Goal: Check status: Check status

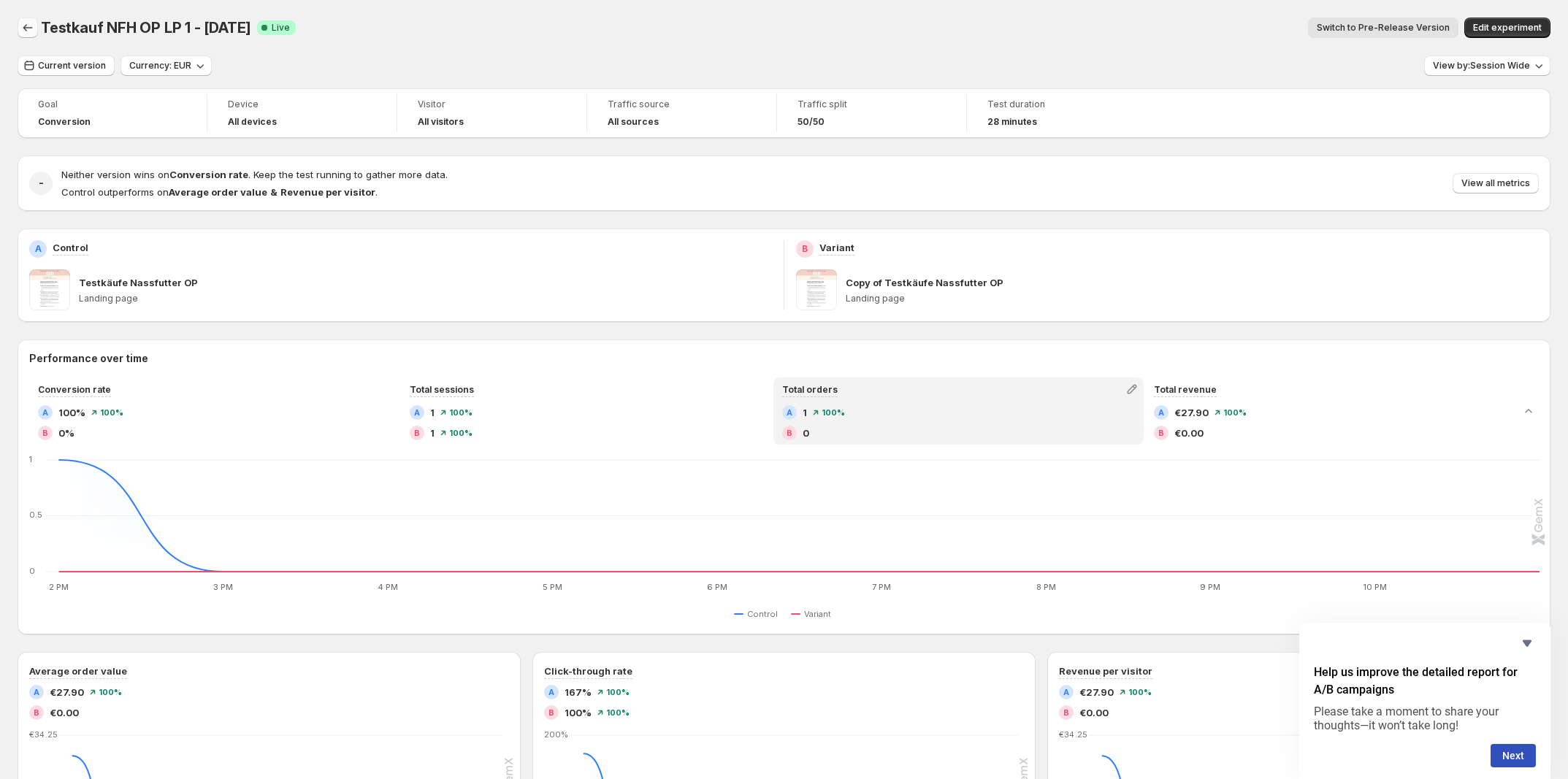
click at [19, 28] on button "Back" at bounding box center [27, 27] width 20 height 20
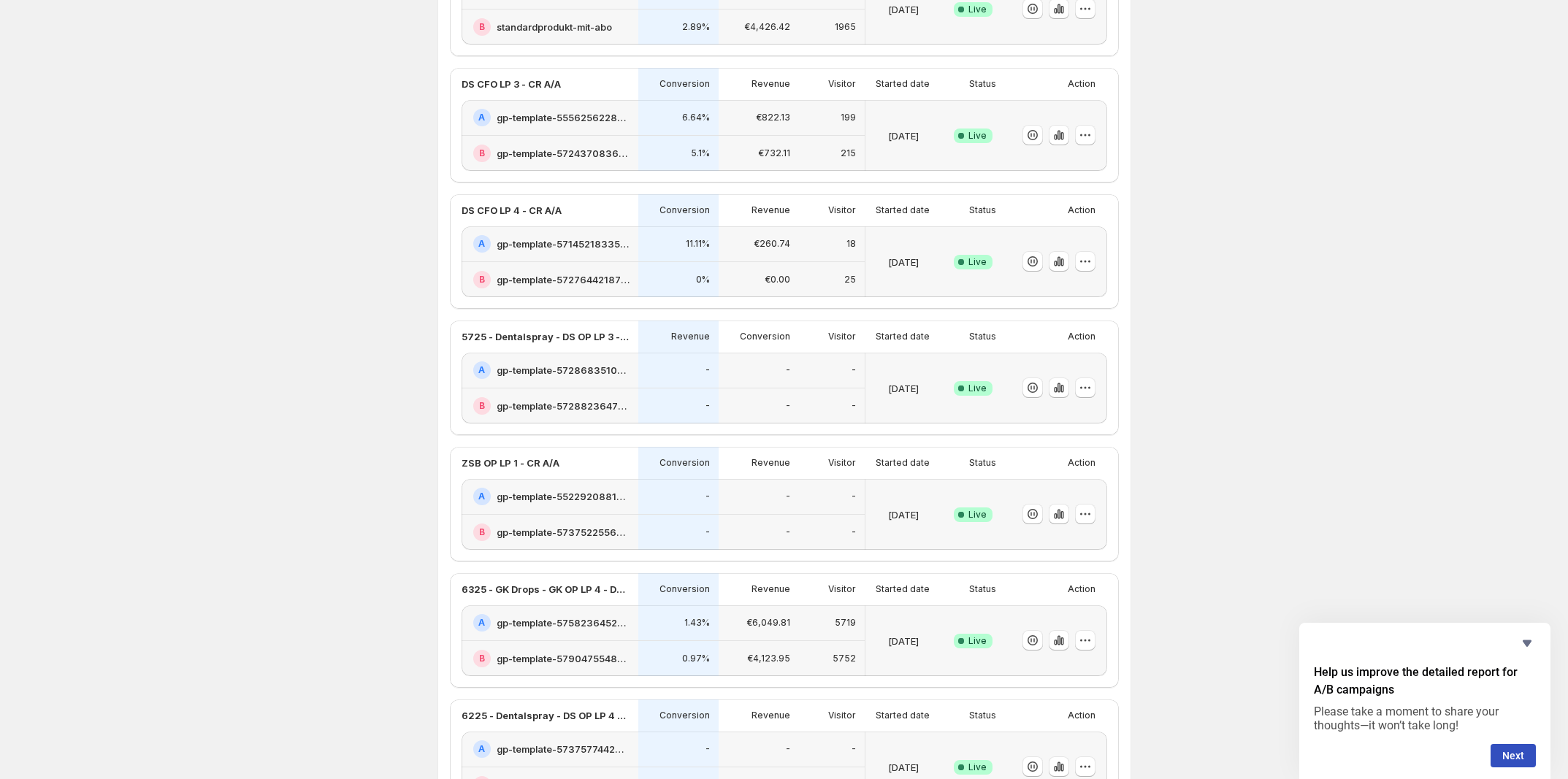
scroll to position [2273, 0]
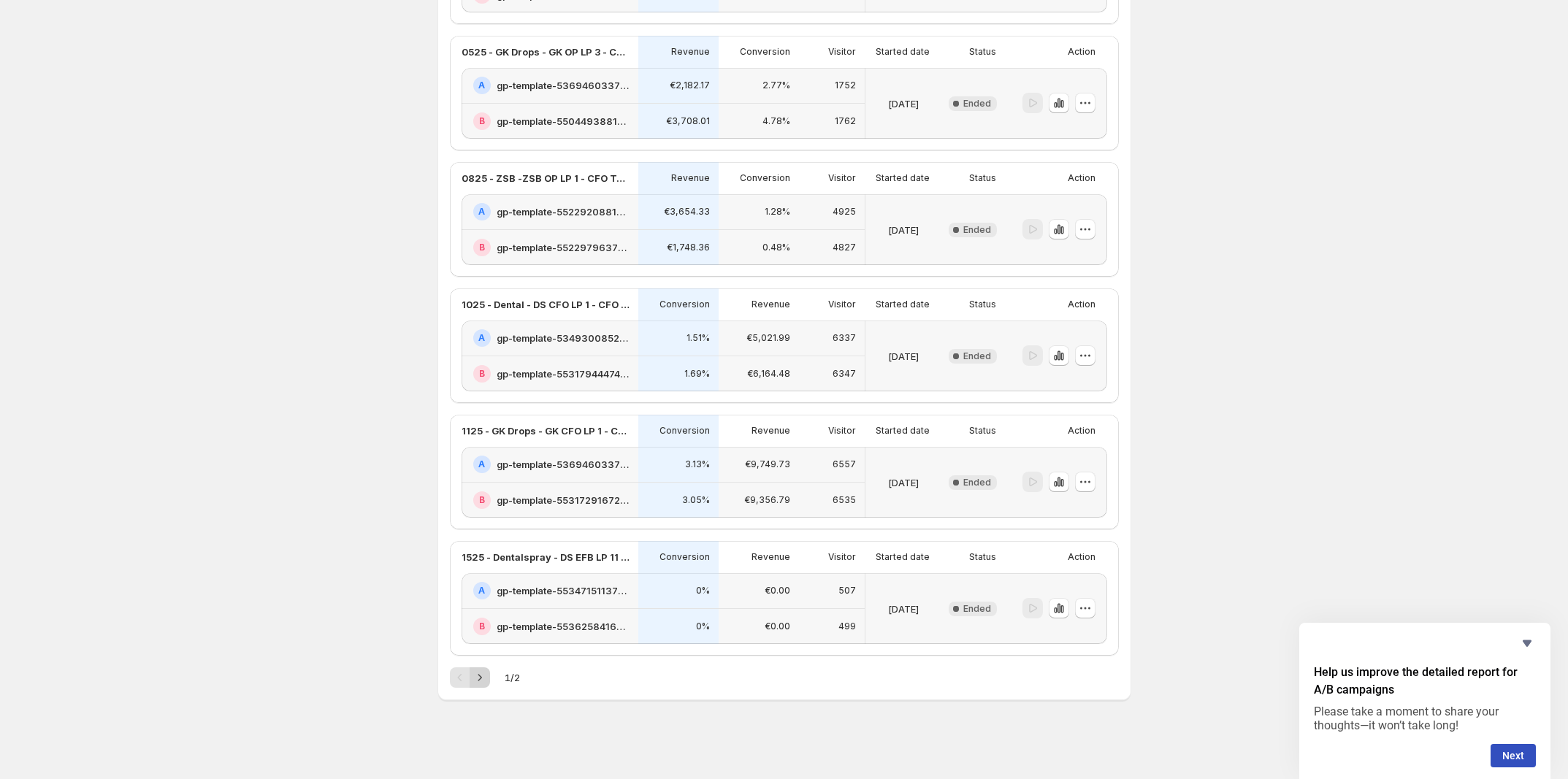
click at [480, 679] on icon "Next" at bounding box center [479, 677] width 15 height 15
click at [513, 583] on h2 "Testkäufe Nassfutter OP" at bounding box center [552, 590] width 112 height 15
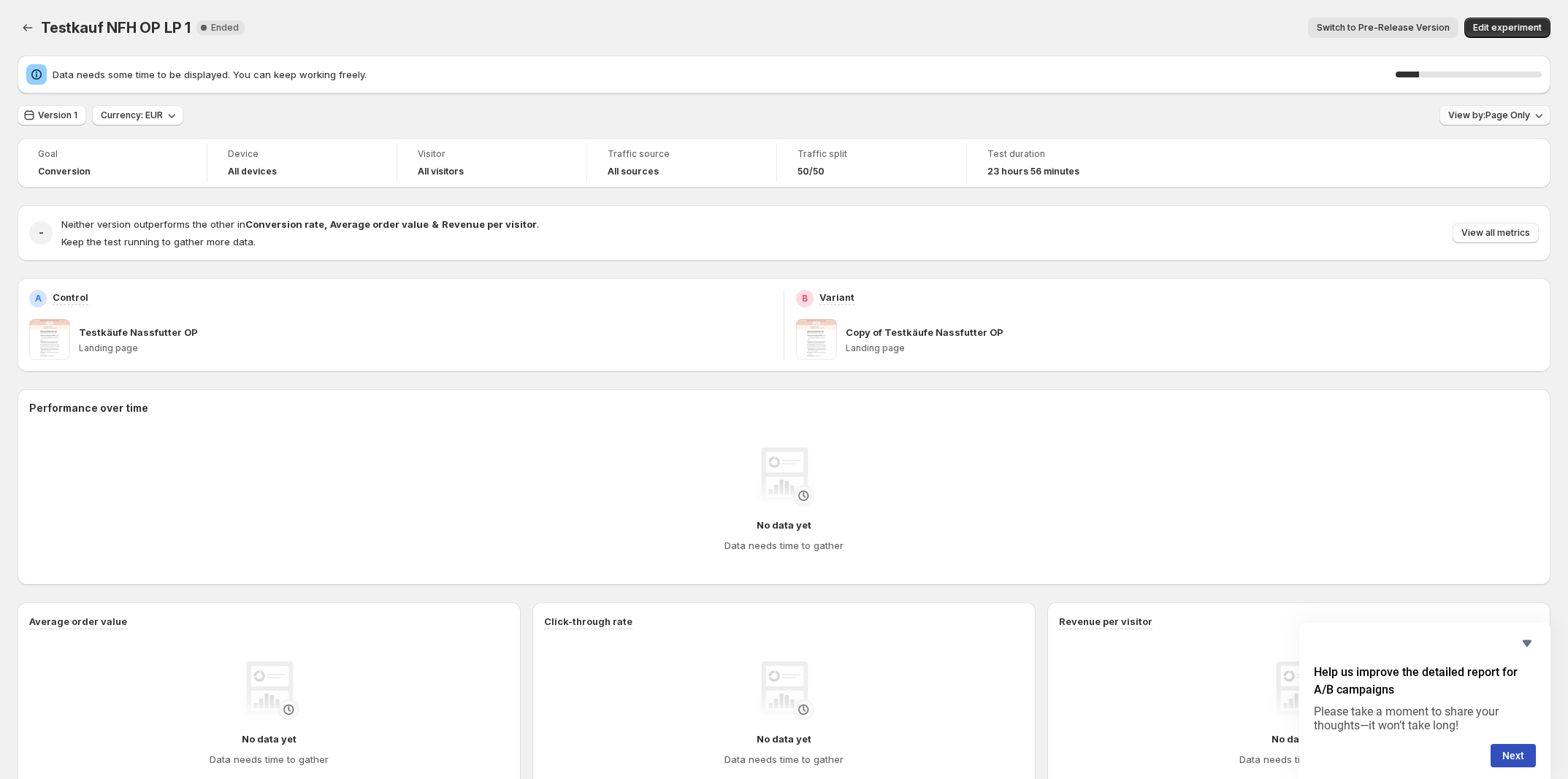
click at [1489, 118] on span "View by: Page Only" at bounding box center [1489, 115] width 82 height 12
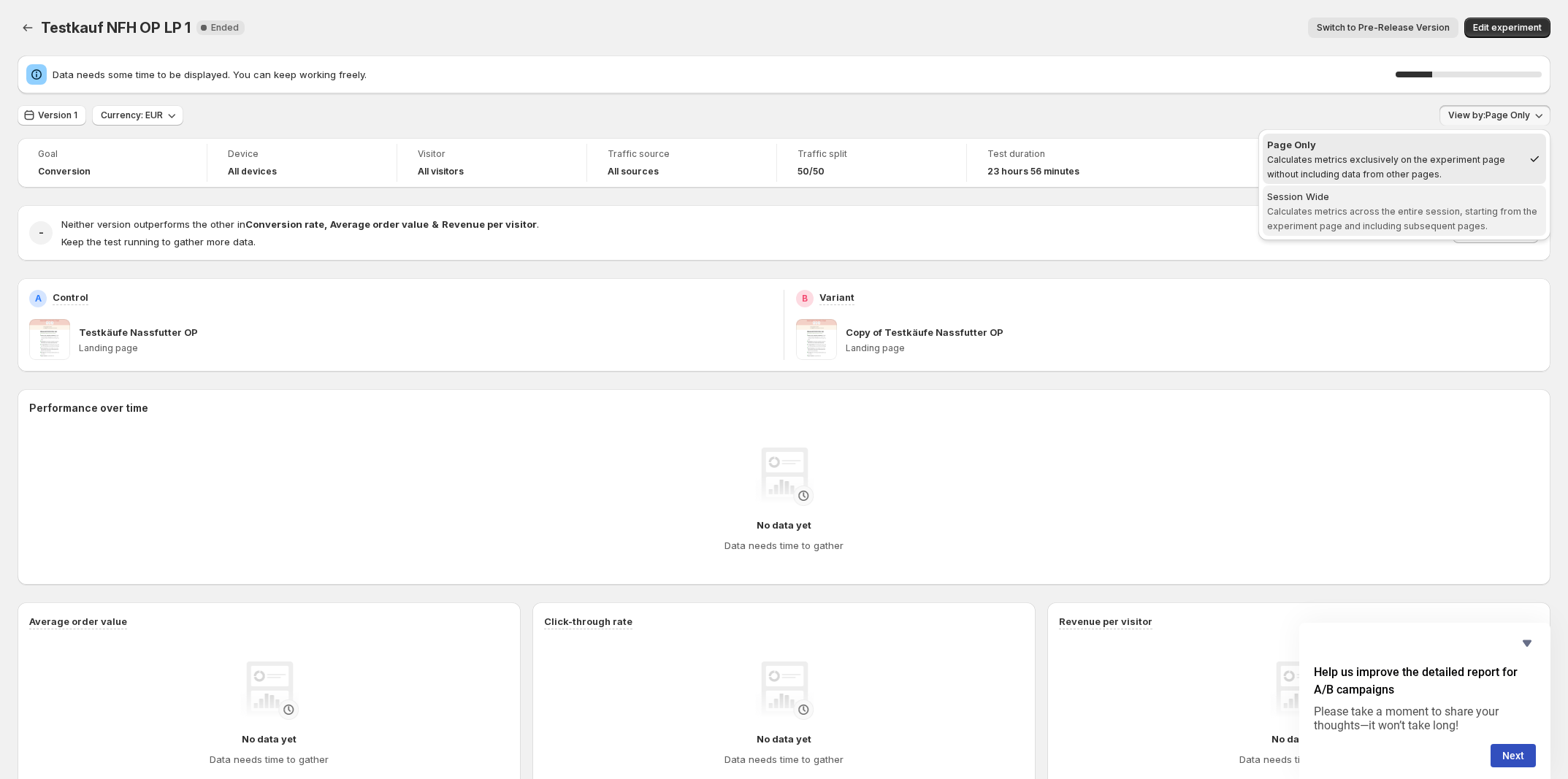
click at [1438, 201] on div "Session Wide" at bounding box center [1404, 196] width 275 height 15
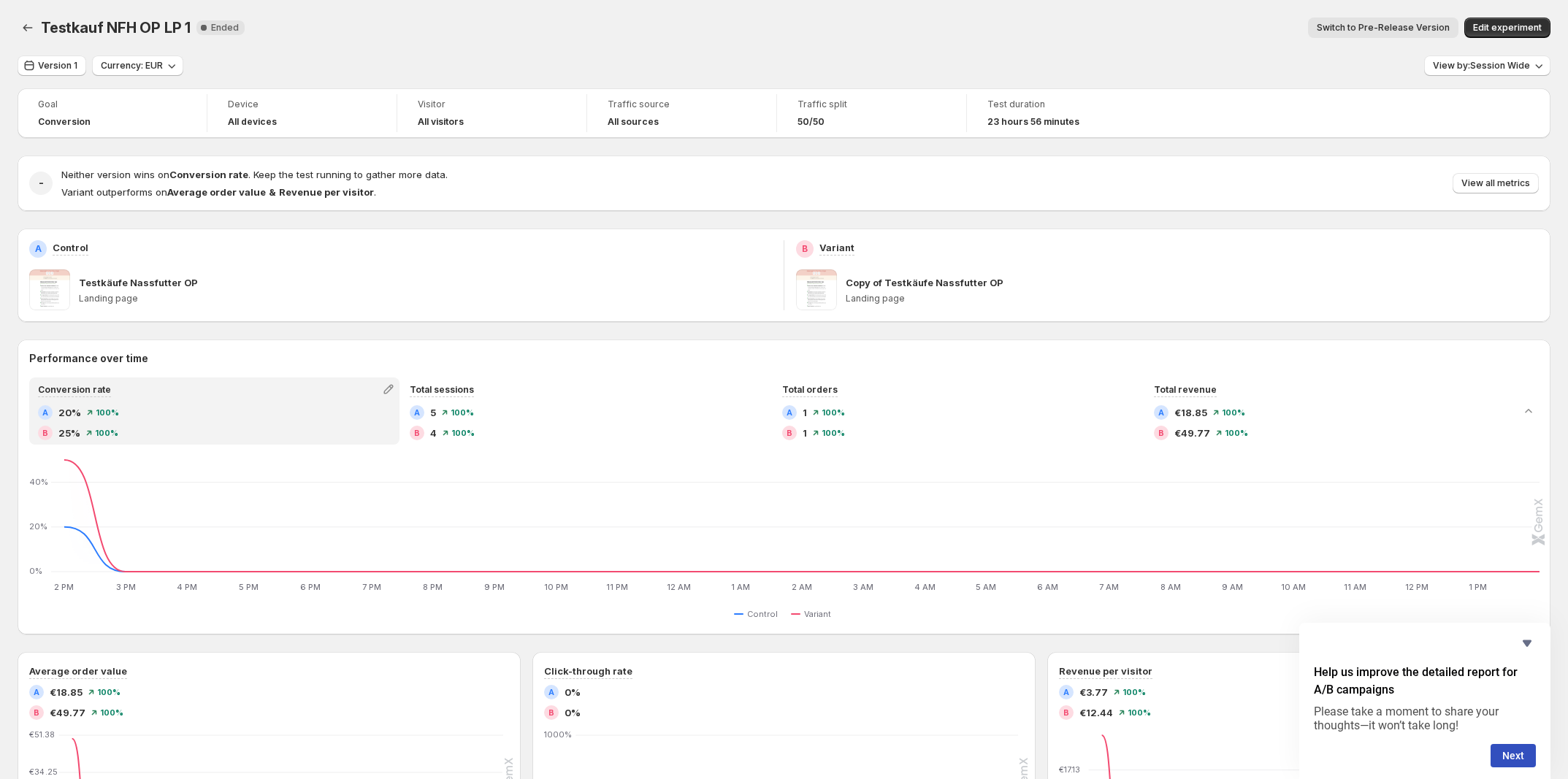
drag, startPoint x: 57, startPoint y: 133, endPoint x: 59, endPoint y: 124, distance: 9.2
click at [57, 130] on div "Goal Conversion" at bounding box center [112, 113] width 172 height 38
click at [57, 51] on div "Testkauf NFH OP LP 1. This page is ready Testkauf NFH OP LP 1 New Complete Ende…" at bounding box center [784, 27] width 1533 height 56
click at [57, 64] on span "Version 1" at bounding box center [58, 65] width 39 height 12
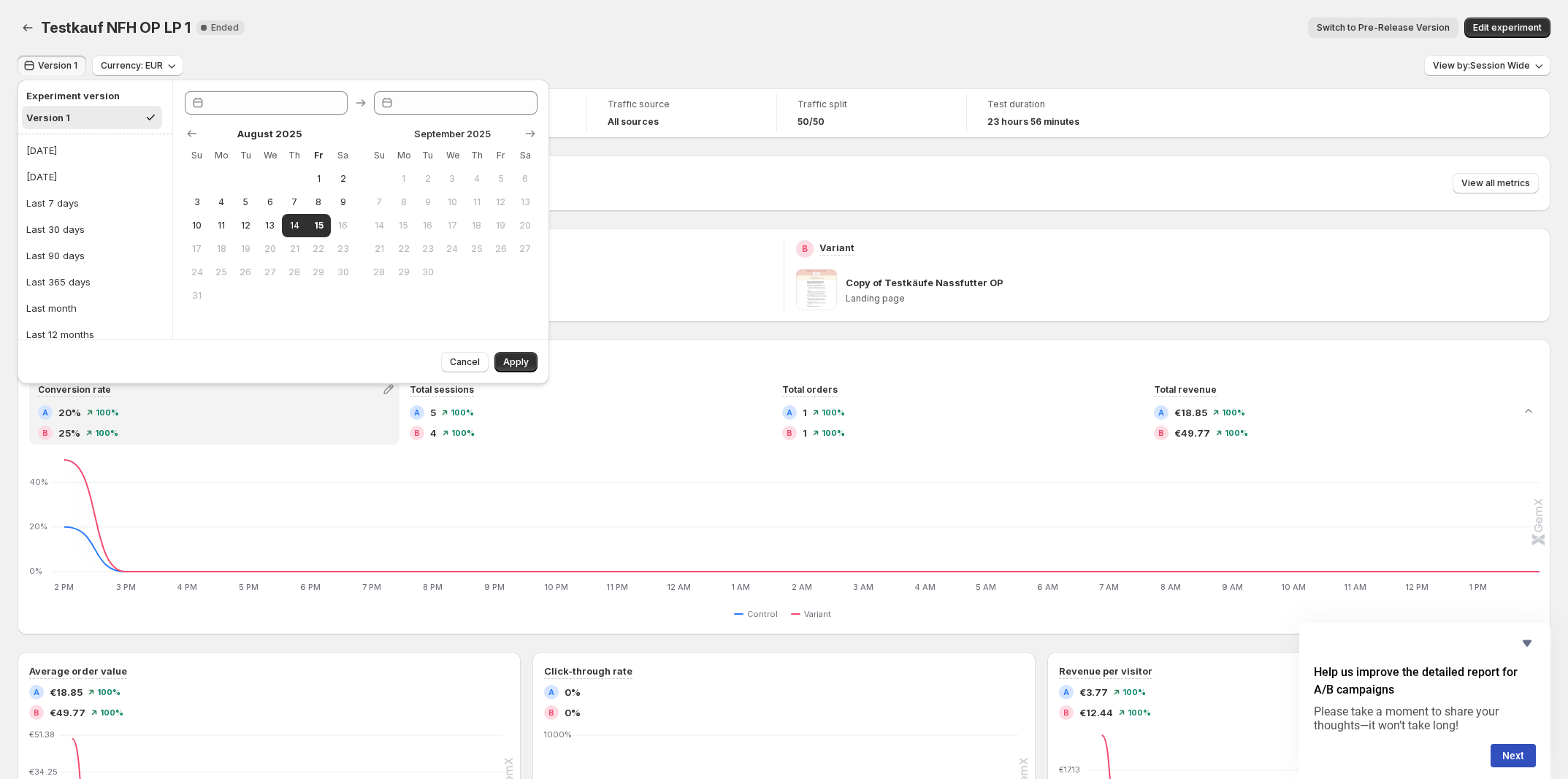
type input "**********"
click at [1350, 94] on div "Goal Conversion Device All devices Visitor All visitors Traffic source All sour…" at bounding box center [784, 113] width 1533 height 50
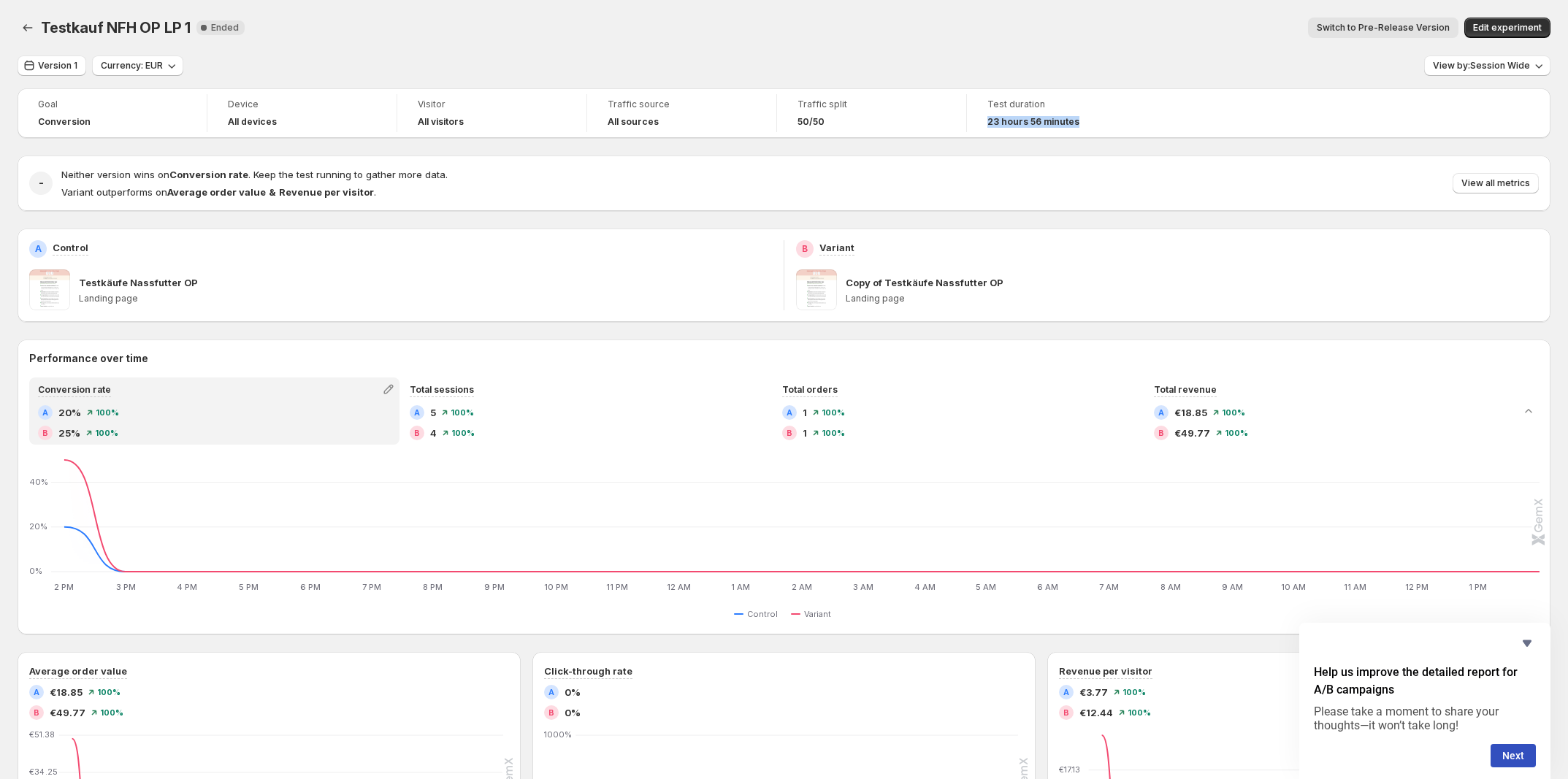
drag, startPoint x: 983, startPoint y: 124, endPoint x: 1091, endPoint y: 118, distance: 108.2
click at [1091, 118] on div "Test duration 23 hours 56 minutes" at bounding box center [1061, 113] width 173 height 38
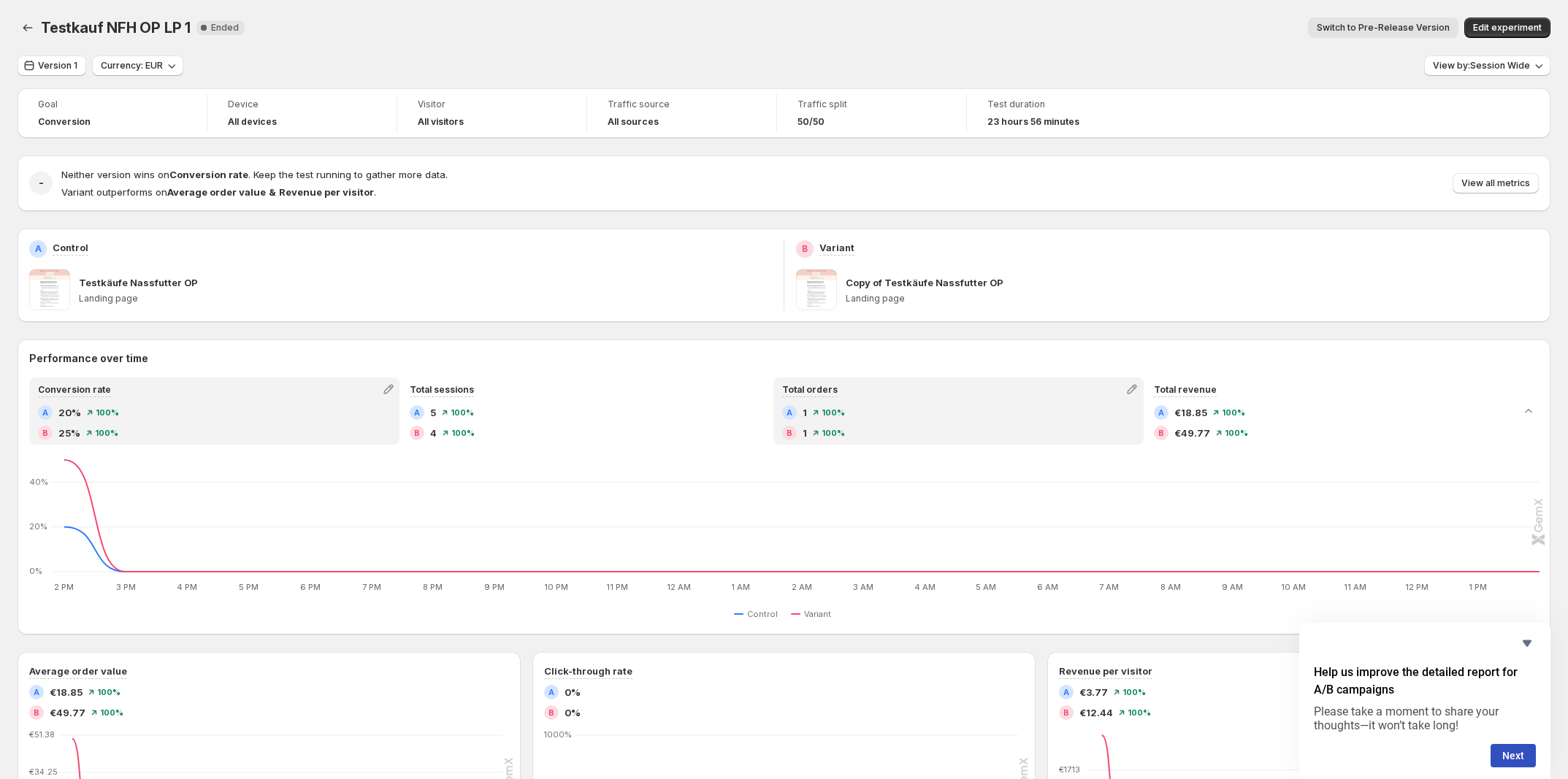
click at [810, 424] on div "A 1 100 % B 1 100 %" at bounding box center [959, 423] width 353 height 35
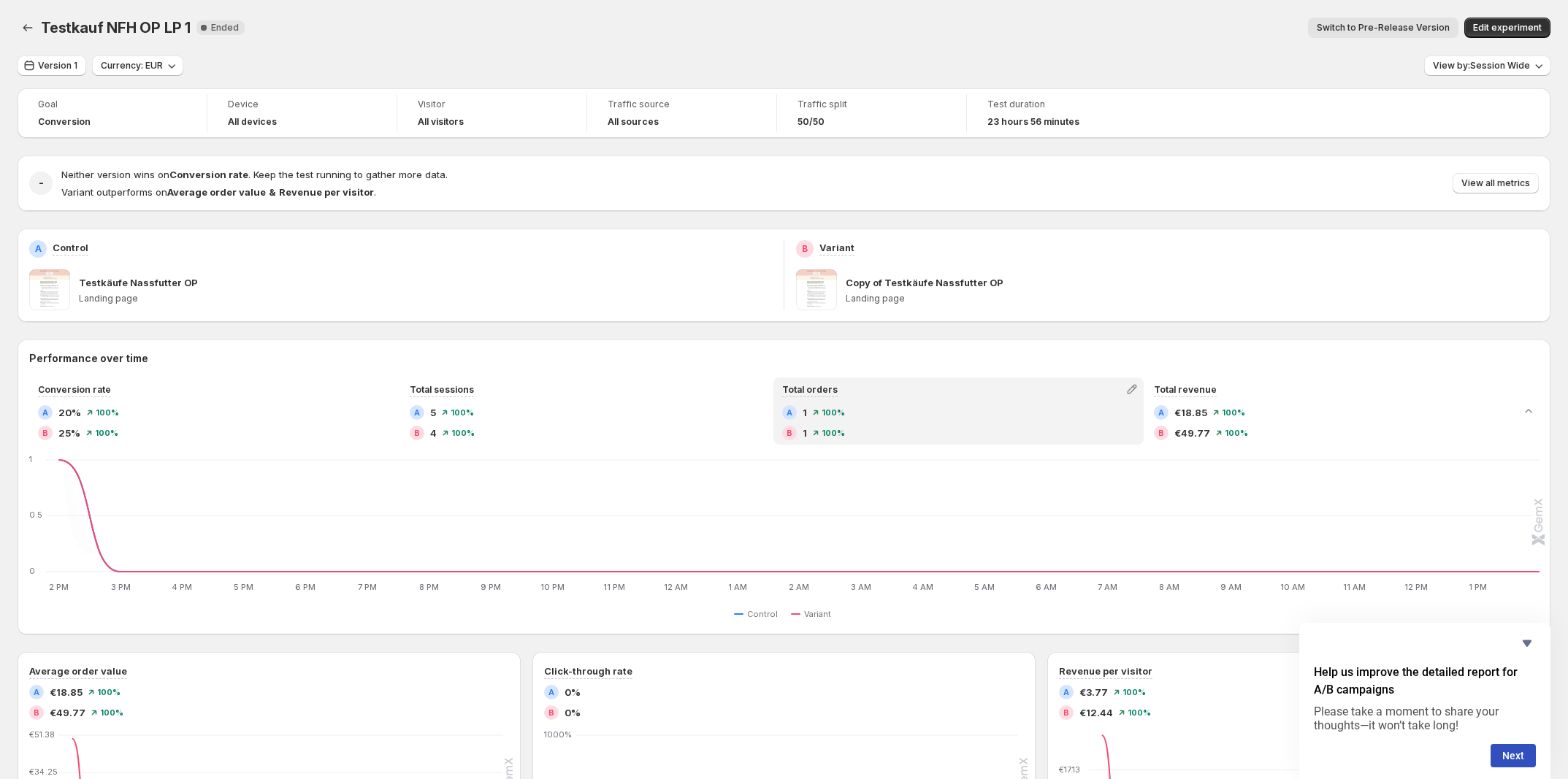
click at [865, 415] on div "A 1 100 %" at bounding box center [959, 412] width 353 height 15
click at [866, 430] on div "B 1 100 %" at bounding box center [959, 433] width 353 height 15
click at [856, 409] on div "A 1 100 %" at bounding box center [959, 412] width 353 height 15
click at [52, 556] on icon "2 PM 2 PM 3 PM 3 PM 4 PM 4 PM 5 PM 5 PM 6 PM 6 PM 7 PM 7 PM 8 PM 8 PM 9 PM 9 PM…" at bounding box center [784, 525] width 1509 height 137
click at [53, 66] on span "Version 1" at bounding box center [58, 65] width 39 height 12
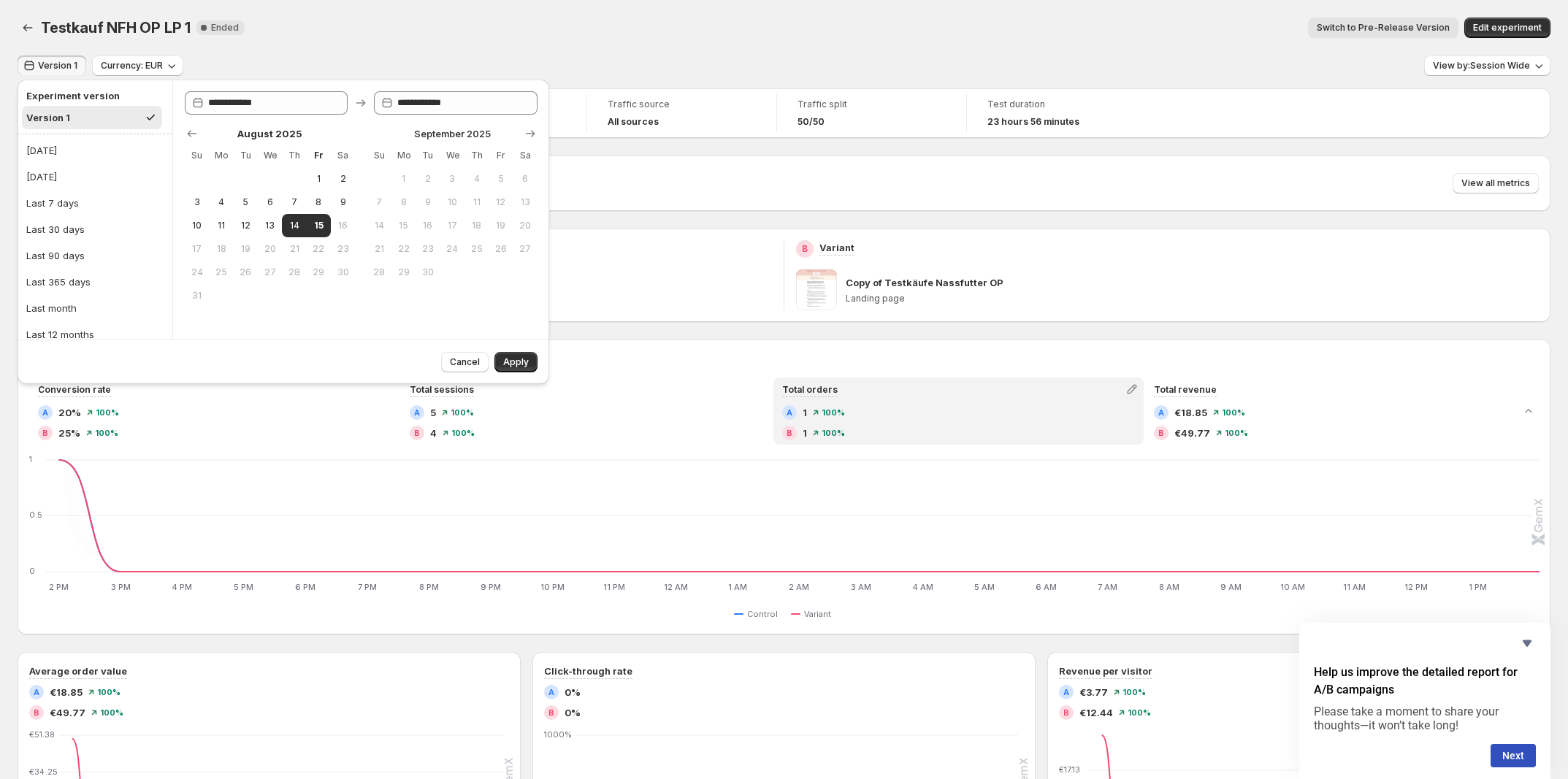
click at [80, 113] on button "Version 1" at bounding box center [92, 118] width 140 height 23
click at [512, 362] on span "Apply" at bounding box center [516, 362] width 25 height 12
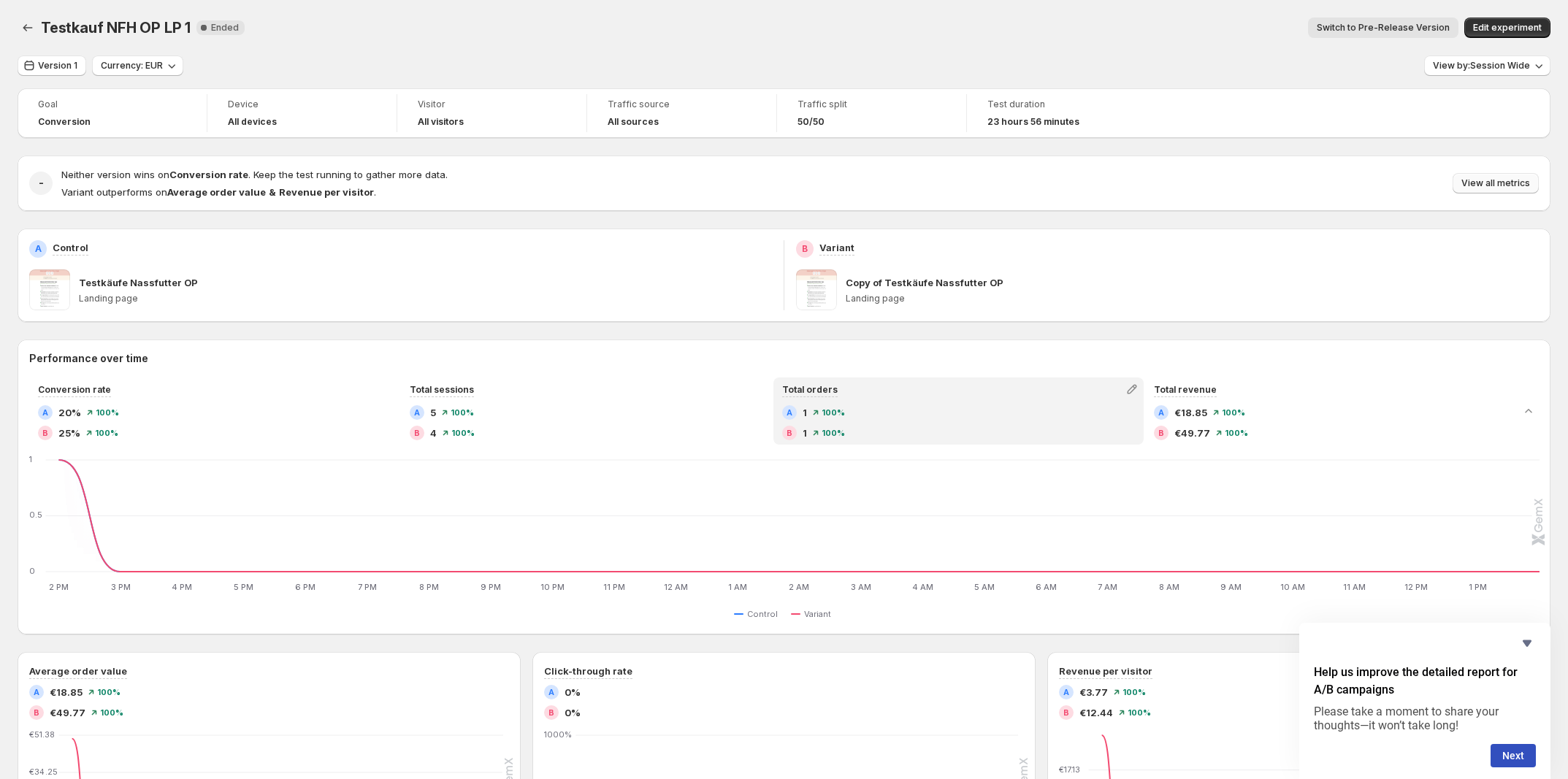
click at [1518, 190] on button "View all metrics" at bounding box center [1495, 182] width 86 height 20
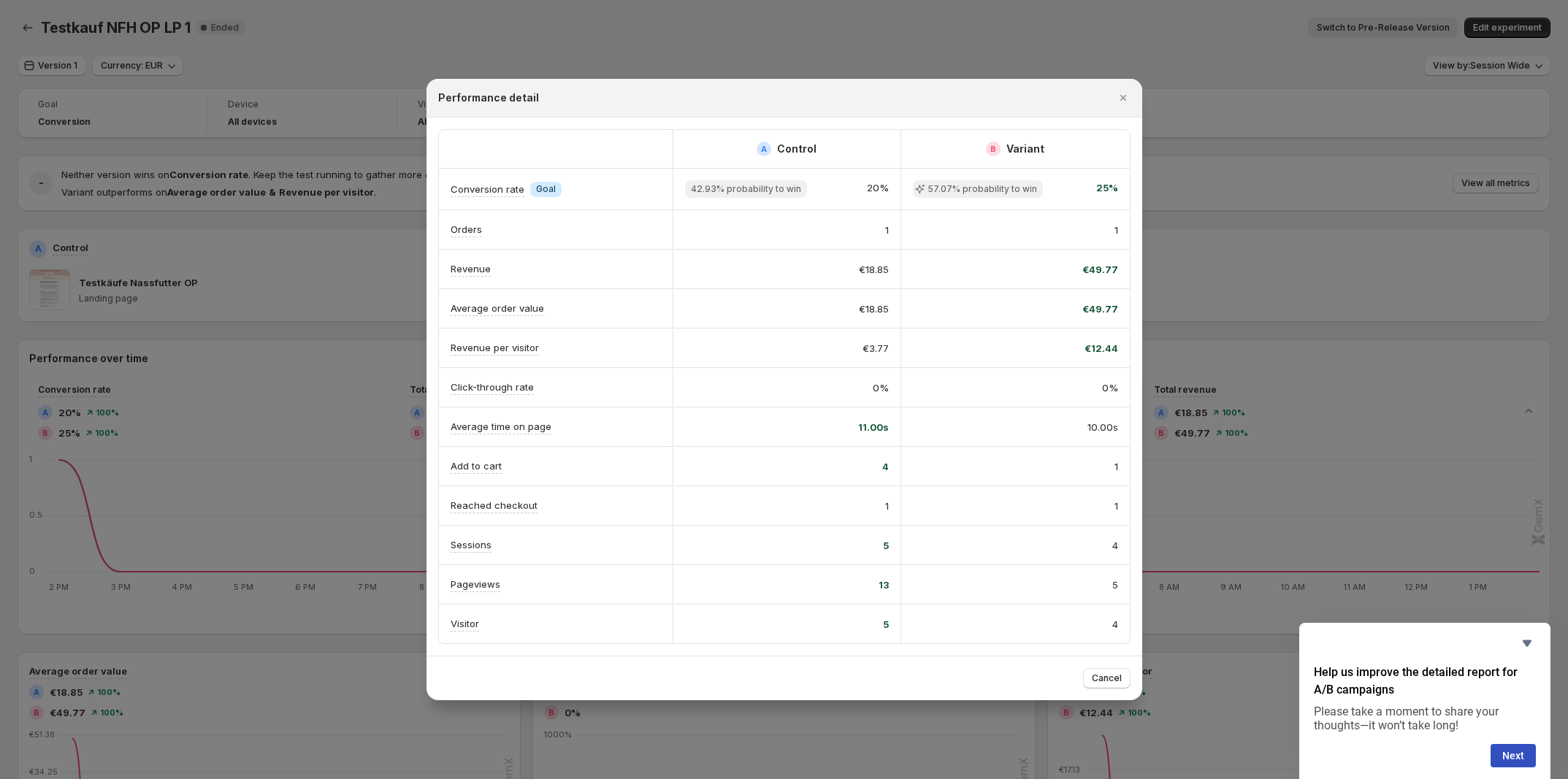
drag, startPoint x: 257, startPoint y: 83, endPoint x: 245, endPoint y: 92, distance: 15.0
click at [257, 97] on div at bounding box center [784, 389] width 1568 height 779
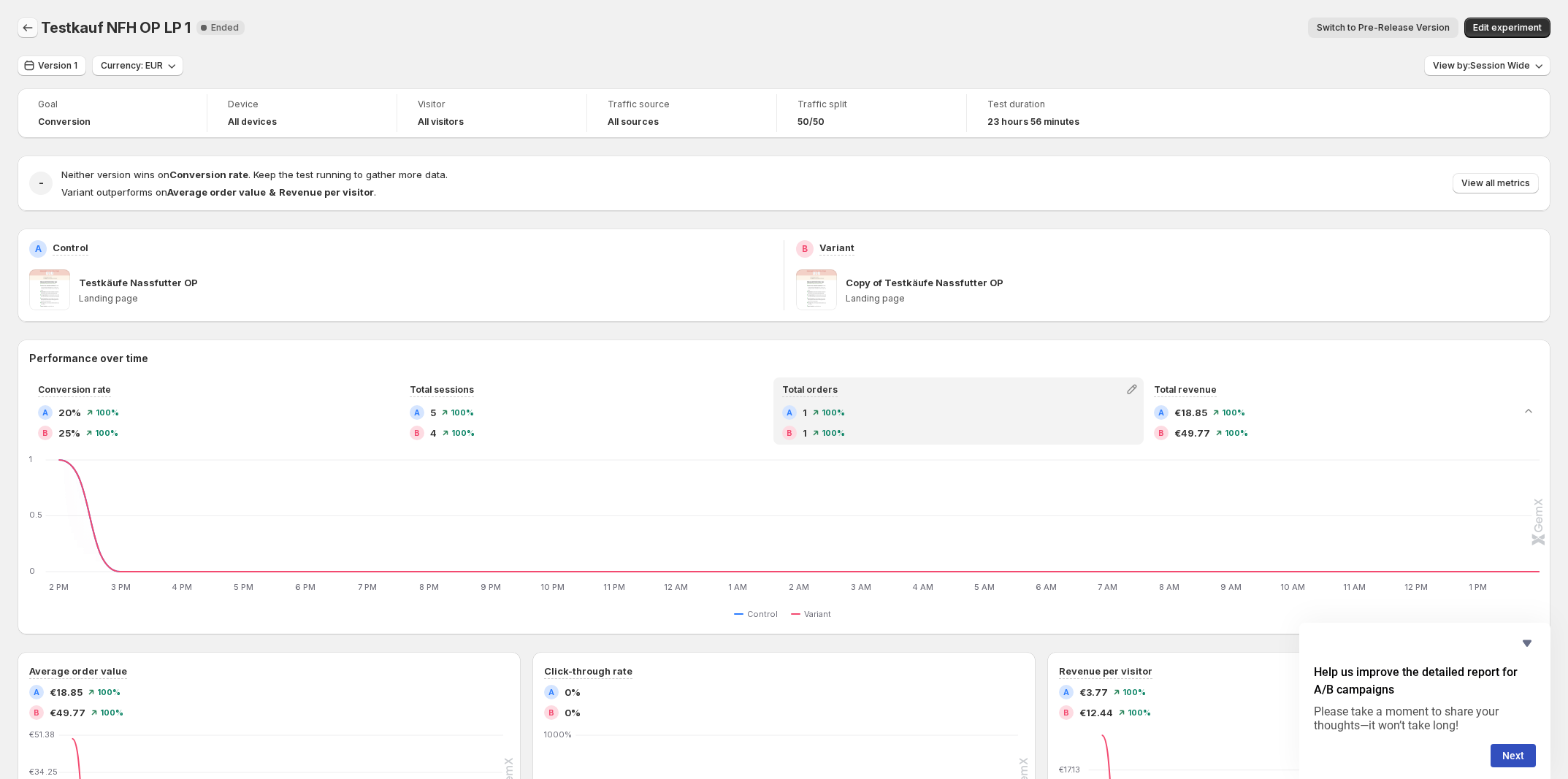
click at [27, 27] on icon "Back" at bounding box center [27, 27] width 15 height 15
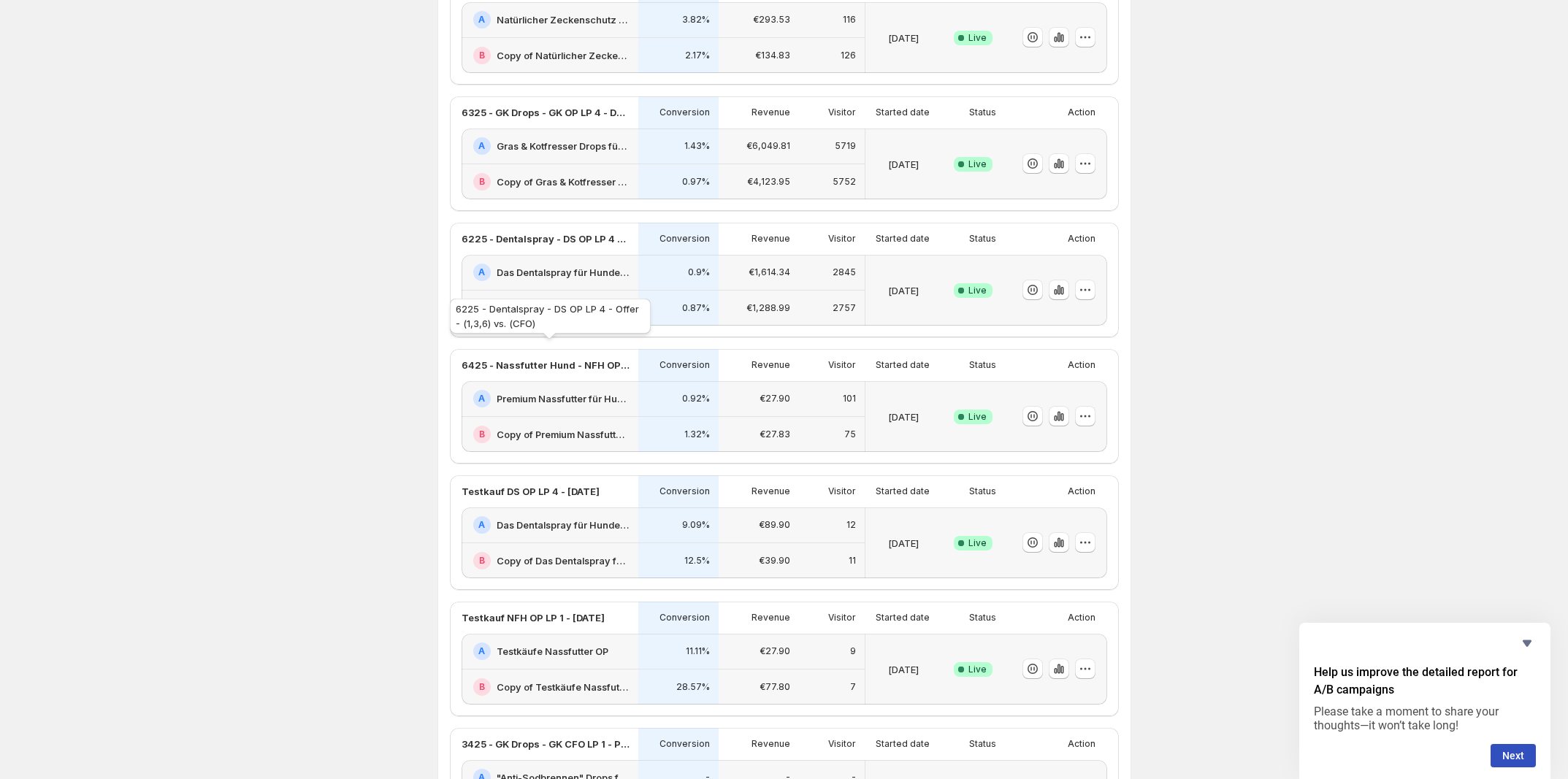
scroll to position [1551, 0]
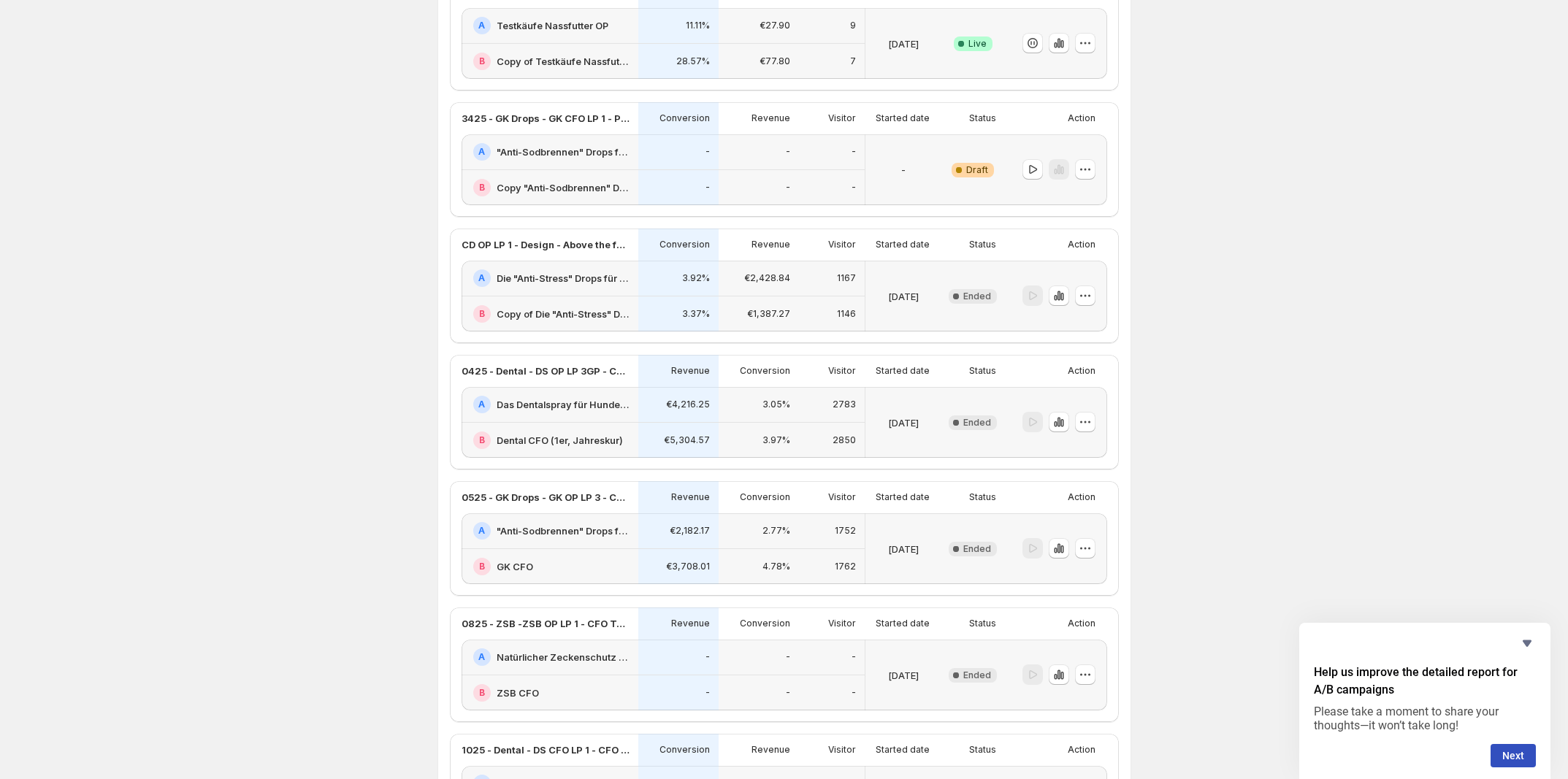
click at [592, 33] on h2 "Testkäufe Nassfutter OP" at bounding box center [552, 25] width 112 height 15
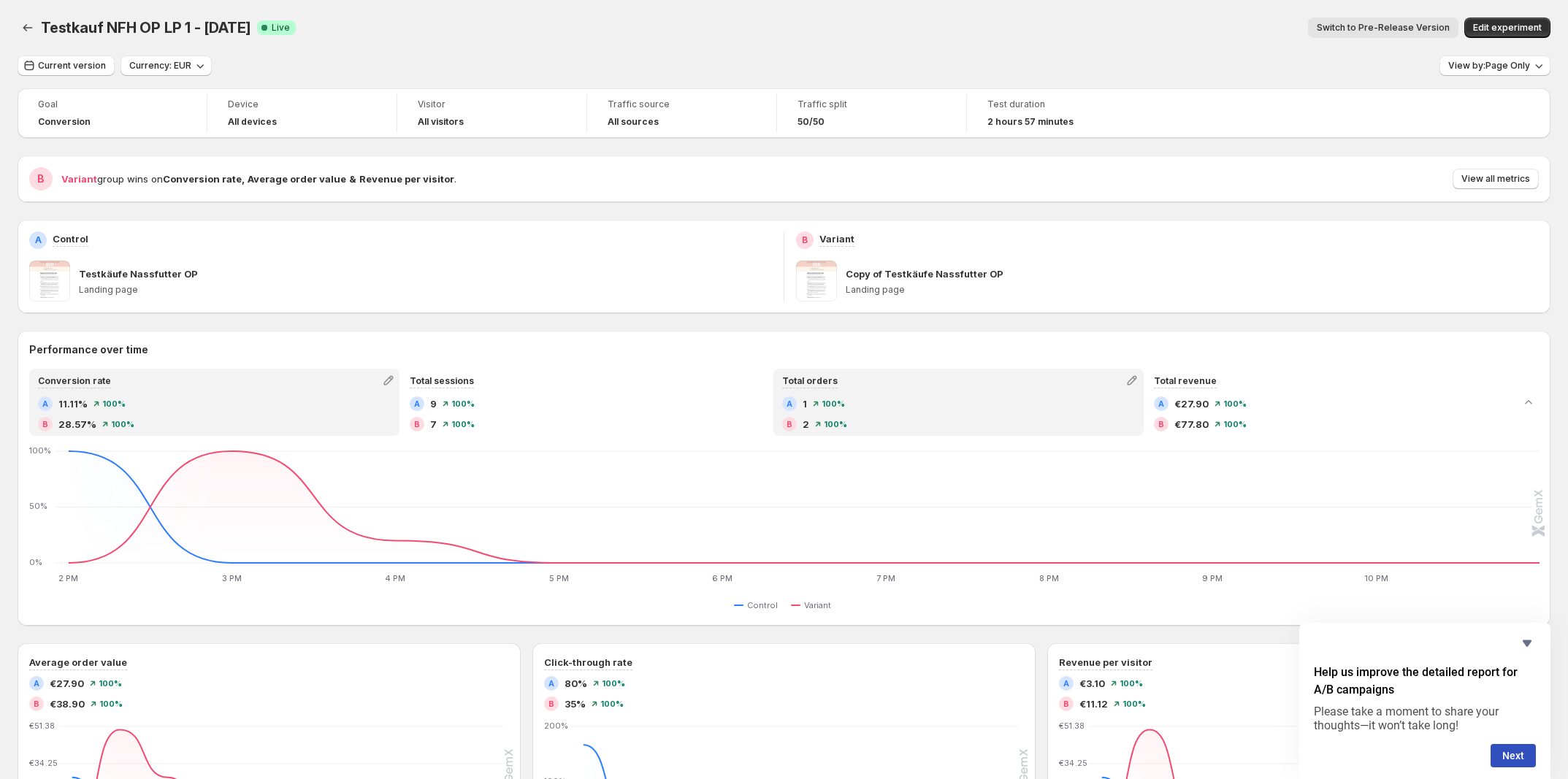
click at [958, 413] on div "A 1 100 % B 2 100 %" at bounding box center [959, 414] width 353 height 35
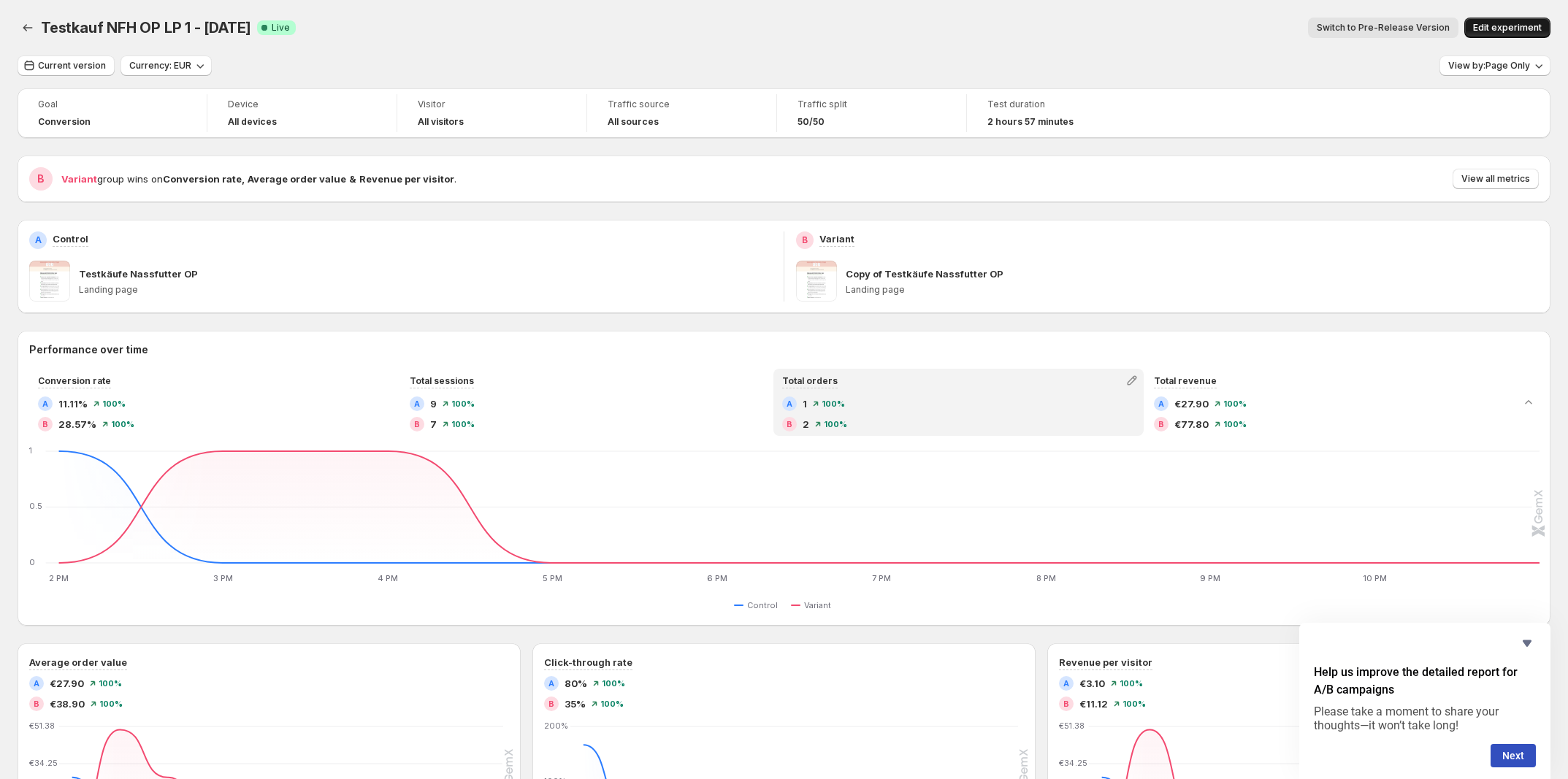
click at [1526, 21] on span "Edit experiment" at bounding box center [1507, 27] width 68 height 12
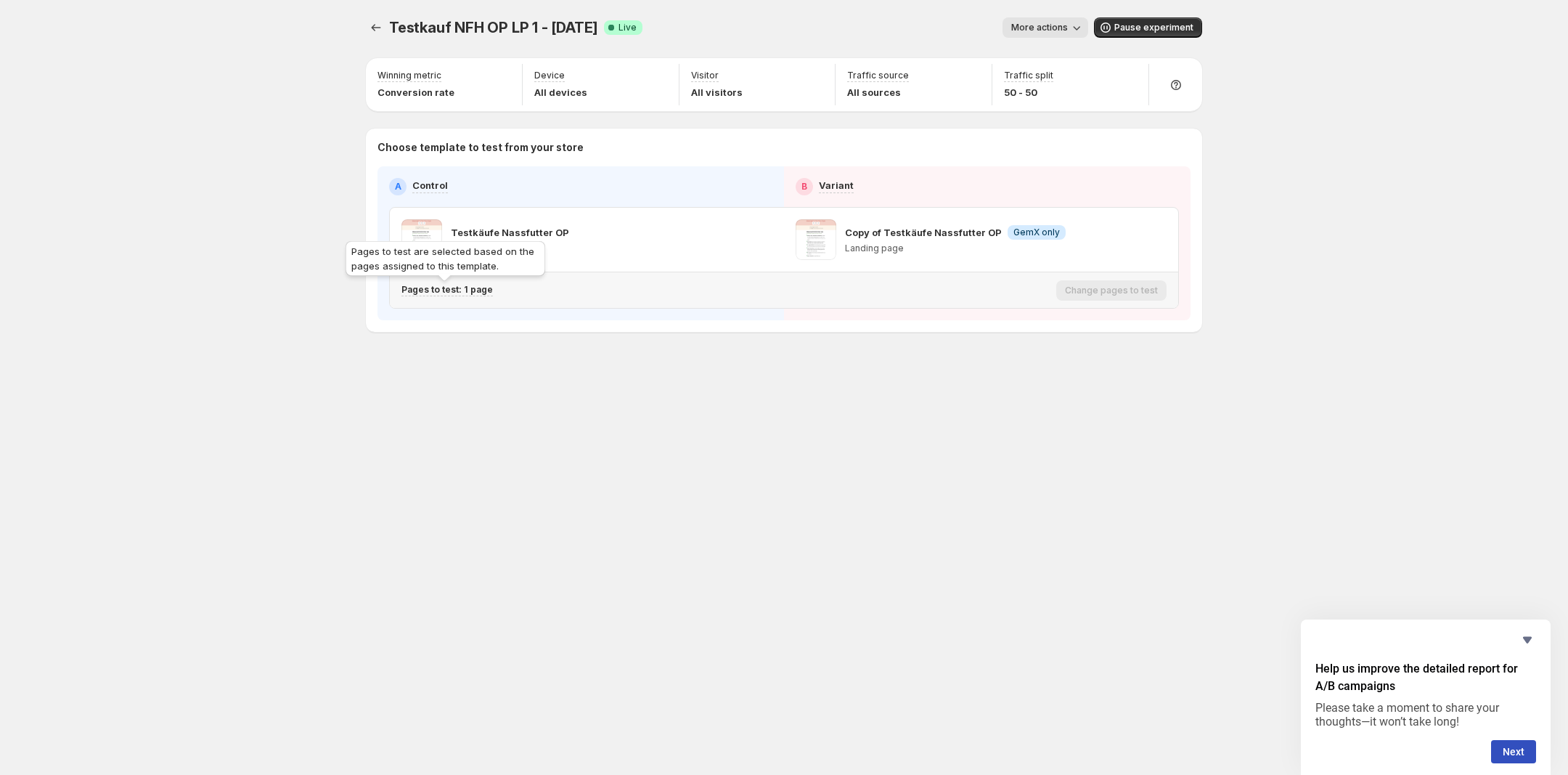
click at [466, 293] on p "Pages to test: 1 page" at bounding box center [447, 290] width 91 height 12
click at [672, 368] on icon "Search for and select a customer segment" at bounding box center [673, 366] width 15 height 15
click at [1357, 105] on div "Testkauf NFH OP LP 1 - [DATE]. This page is ready Testkauf NFH OP LP 1 - [DATE]…" at bounding box center [784, 387] width 1568 height 775
